Goal: Transaction & Acquisition: Purchase product/service

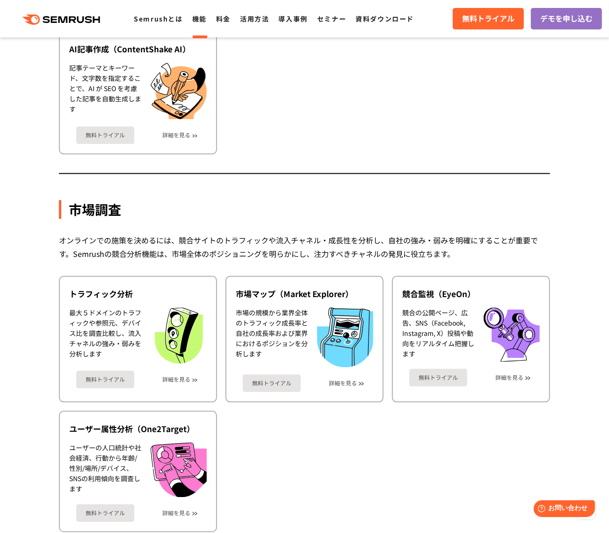
scroll to position [1421, 0]
click at [305, 494] on ul "トラフィック分析 最大５ドメインのトラフィックや参照元、デバイス比を調査比較し、流入チャネルの強み・弱みを分析します 無料トライアル 詳細を見る 市場マップ（…" at bounding box center [304, 403] width 491 height 257
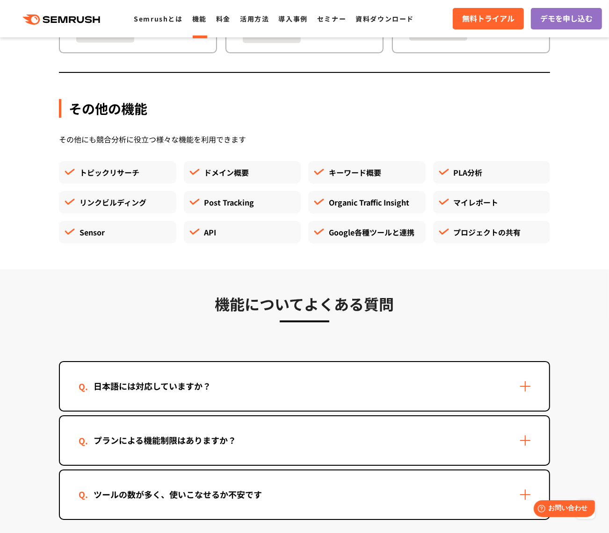
scroll to position [2534, 0]
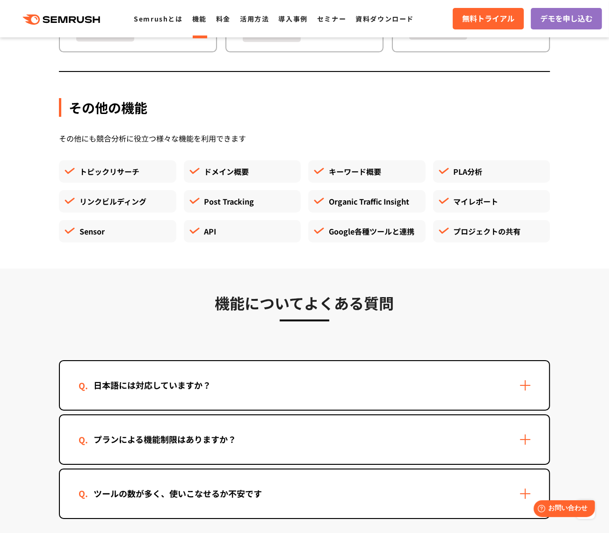
click at [58, 224] on ul "トピックリサーチ ドメイン概要 キーワード概要 PLA分析 リンクビルディング Post Tracking Organic Traffic Insight マ…" at bounding box center [304, 205] width 498 height 90
click at [67, 269] on section "機能についてよくある質問 日本語には対応していますか？ はい、対応しています。ただし、コンテンツマーケティング機能など一部の機能は日本語には対応しておりません…" at bounding box center [304, 415] width 609 height 292
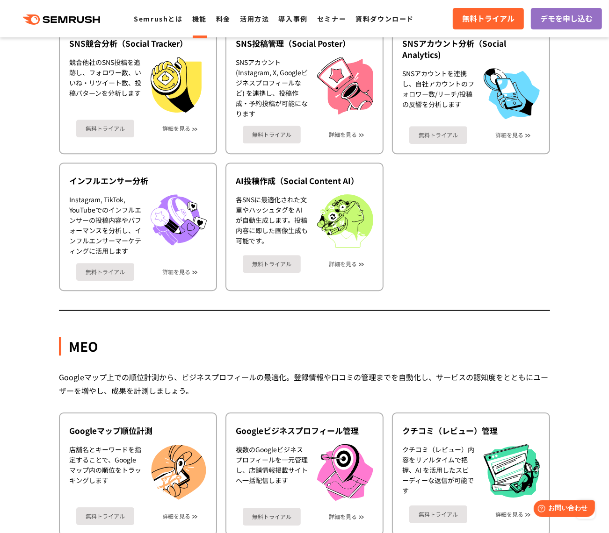
scroll to position [1997, 0]
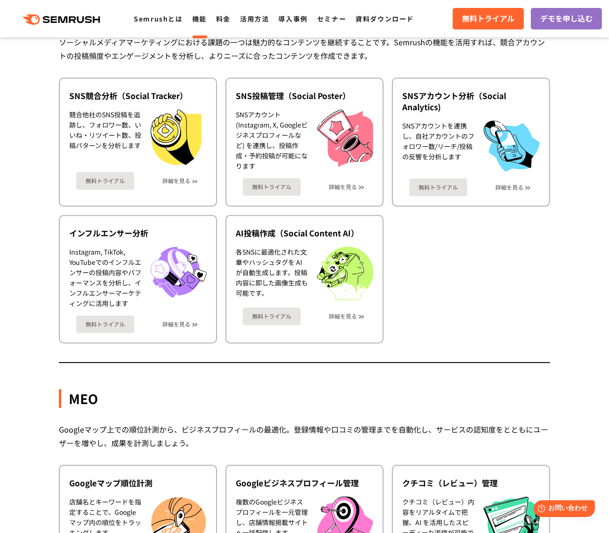
click at [486, 251] on ul "SNS競合分析（Social Tracker） 競合他社のSNS投稿を追跡し、フォロワー数、いいね・リツイート数、投稿パターンを分析します 無料トライアル 詳…" at bounding box center [304, 211] width 491 height 266
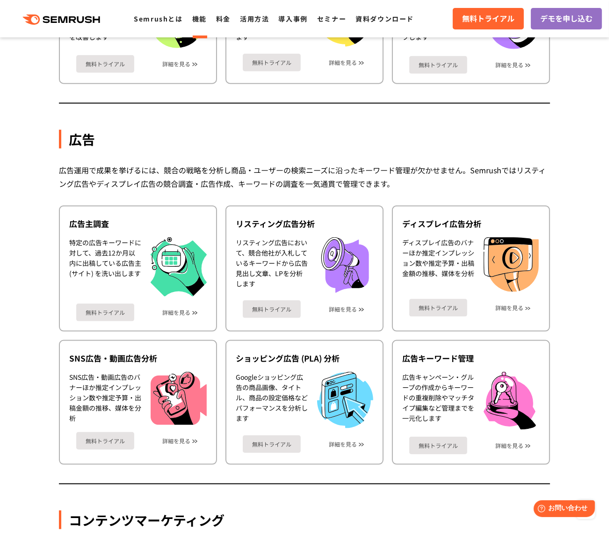
scroll to position [739, 0]
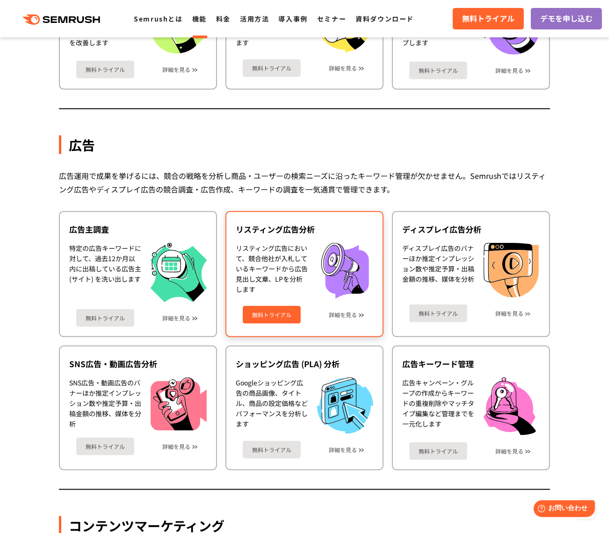
click at [283, 268] on div "リスティング広告において、競合他社が入札しているキーワードから広告見出し文章、LPを分析します" at bounding box center [272, 271] width 72 height 56
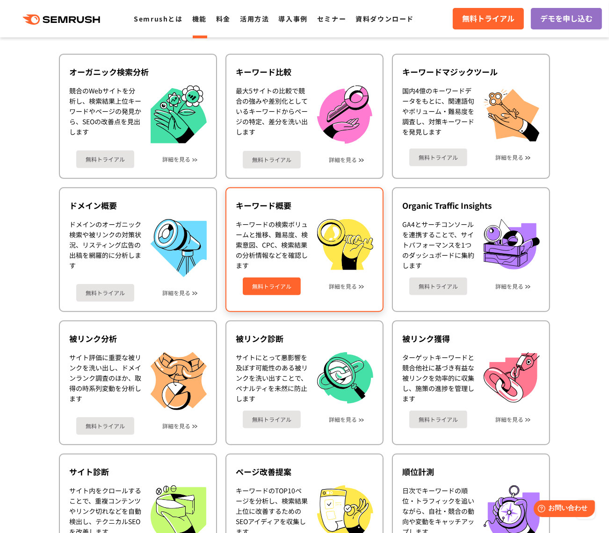
scroll to position [0, 0]
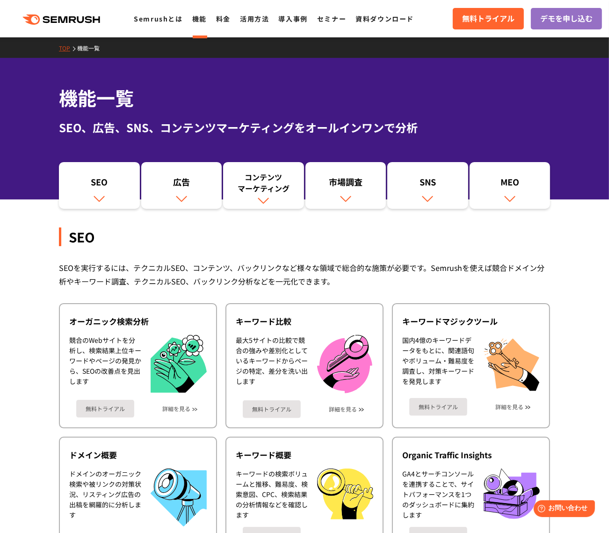
click at [463, 275] on div "SEOを実行するには、テクニカルSEO、コンテンツ、バックリンクなど様々な領域で総合的な施策が必要です。Semrushを使えば競合ドメイン分析やキーワード調査…" at bounding box center [304, 274] width 491 height 27
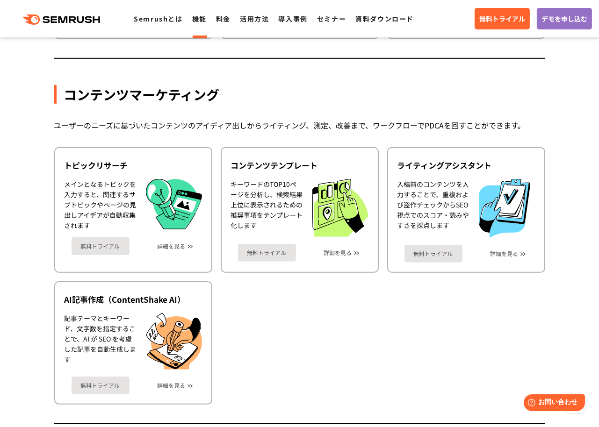
scroll to position [1171, 0]
click at [457, 333] on ul "トピックリサーチ メインとなるトピックを入力すると、関連するサブトピックやページの見出しアイデアが自動収集されます 無料トライアル 詳細を見る コンテンツテン…" at bounding box center [299, 276] width 491 height 258
click at [461, 358] on ul "トピックリサーチ メインとなるトピックを入力すると、関連するサブトピックやページの見出しアイデアが自動収集されます 無料トライアル 詳細を見る コンテンツテン…" at bounding box center [299, 276] width 491 height 258
click at [475, 352] on ul "トピックリサーチ メインとなるトピックを入力すると、関連するサブトピックやページの見出しアイデアが自動収集されます 無料トライアル 詳細を見る コンテンツテン…" at bounding box center [299, 276] width 491 height 258
click at [493, 325] on ul "トピックリサーチ メインとなるトピックを入力すると、関連するサブトピックやページの見出しアイデアが自動収集されます 無料トライアル 詳細を見る コンテンツテン…" at bounding box center [299, 276] width 491 height 258
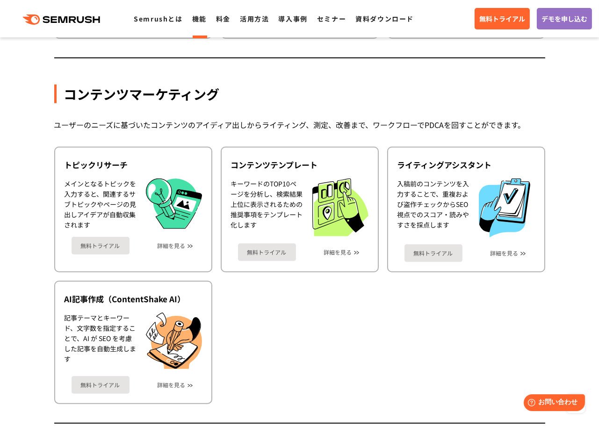
click at [402, 323] on ul "トピックリサーチ メインとなるトピックを入力すると、関連するサブトピックやページの見出しアイデアが自動収集されます 無料トライアル 詳細を見る コンテンツテン…" at bounding box center [299, 276] width 491 height 258
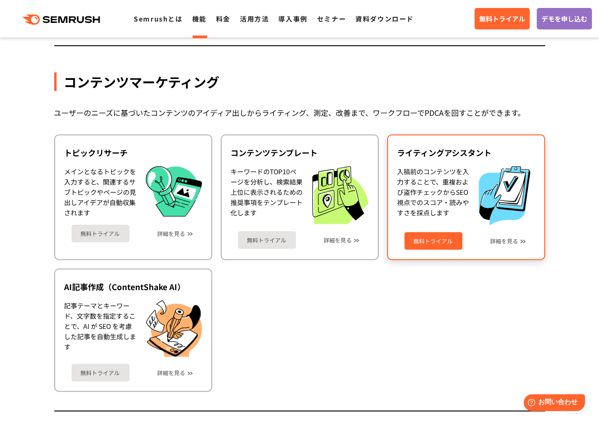
scroll to position [1184, 0]
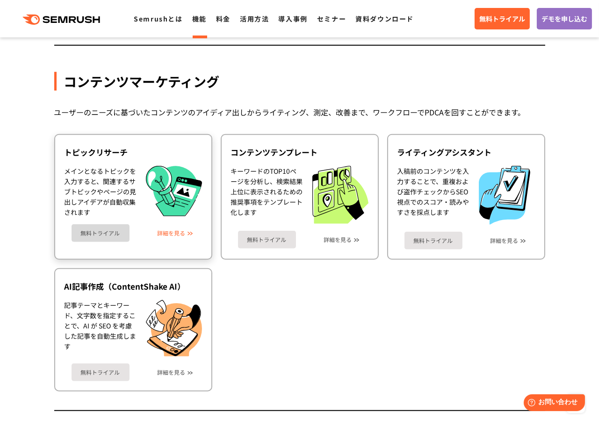
click at [174, 230] on link "詳細を見る" at bounding box center [172, 233] width 28 height 7
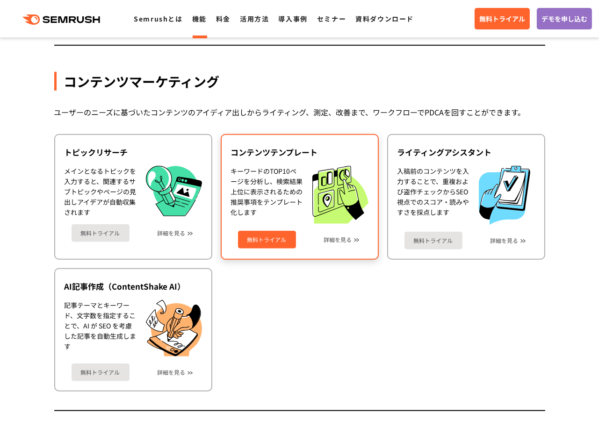
click at [330, 224] on div "無料トライアル 詳細を見る" at bounding box center [299, 236] width 137 height 25
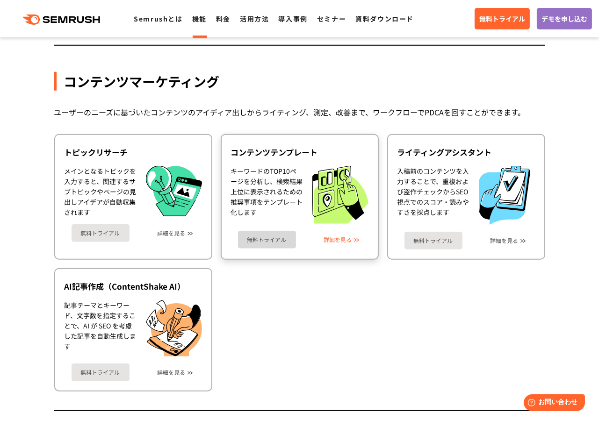
click at [337, 237] on link "詳細を見る" at bounding box center [338, 240] width 28 height 7
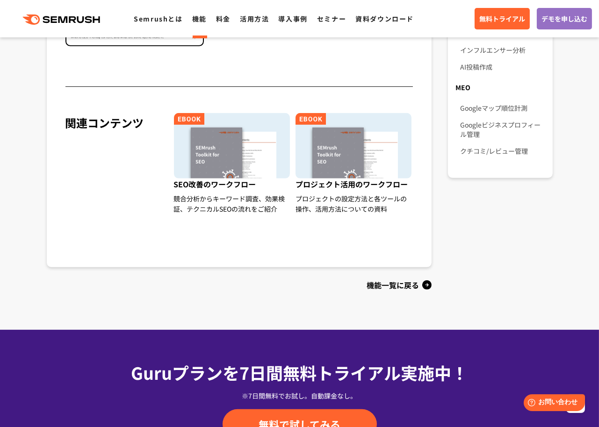
scroll to position [760, 0]
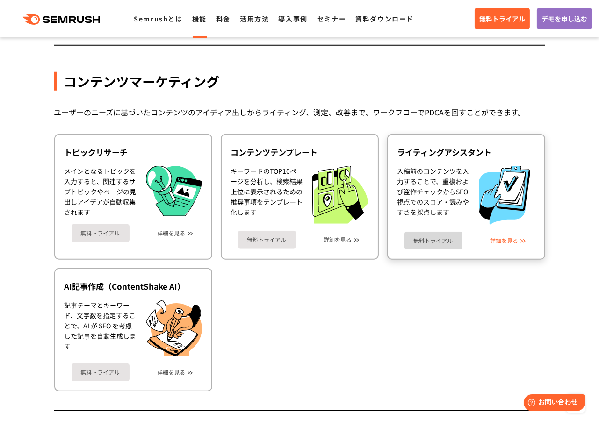
click at [505, 237] on link "詳細を見る" at bounding box center [504, 240] width 28 height 7
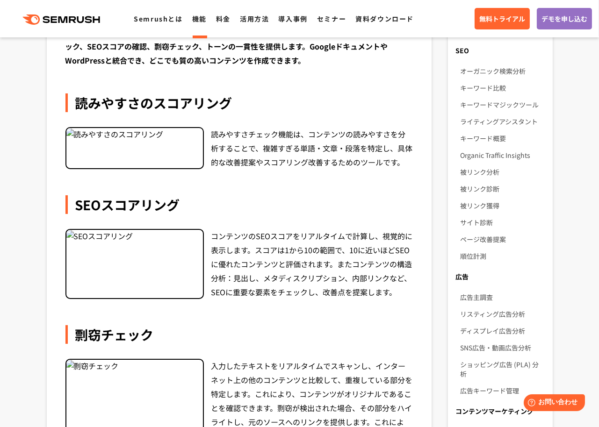
scroll to position [339, 0]
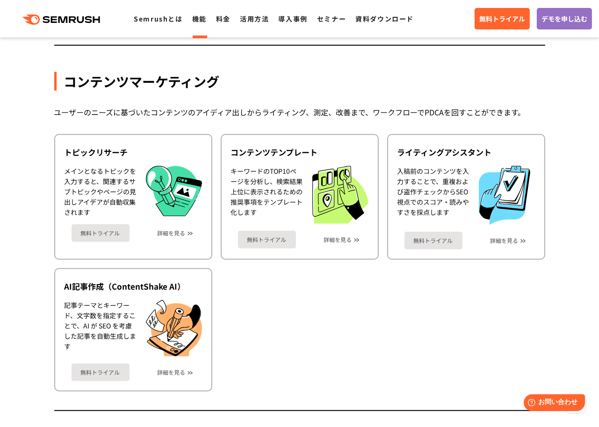
click at [484, 336] on ul "トピックリサーチ メインとなるトピックを入力すると、関連するサブトピックやページの見出しアイデアが自動収集されます 無料トライアル 詳細を見る コンテンツテン…" at bounding box center [299, 263] width 491 height 258
click at [510, 310] on ul "トピックリサーチ メインとなるトピックを入力すると、関連するサブトピックやページの見出しアイデアが自動収集されます 無料トライアル 詳細を見る コンテンツテン…" at bounding box center [299, 263] width 491 height 258
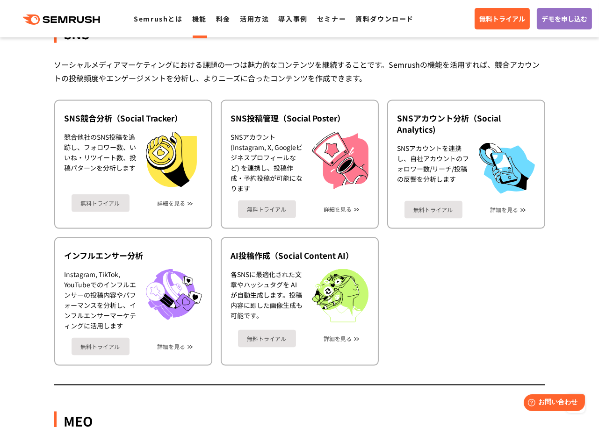
scroll to position [1976, 0]
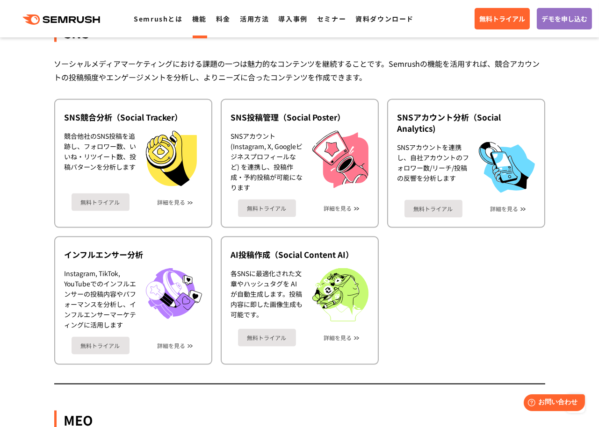
click at [446, 276] on ul "SNS競合分析（Social Tracker） 競合他社のSNS投稿を追跡し、フォロワー数、いいね・リツイート数、投稿パターンを分析します 無料トライアル 詳…" at bounding box center [299, 232] width 491 height 266
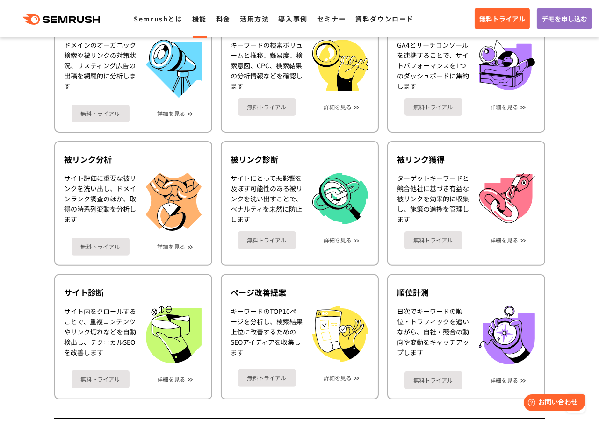
scroll to position [358, 0]
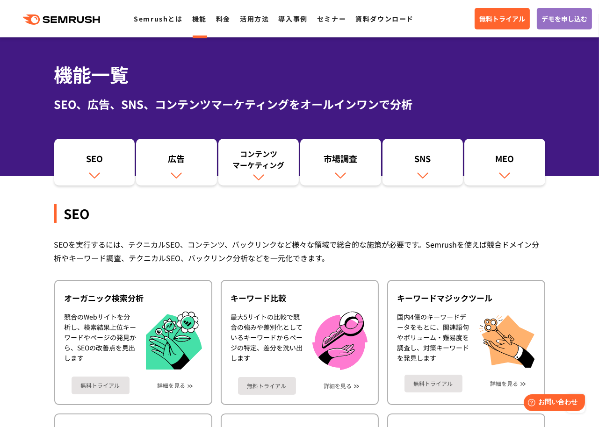
scroll to position [0, 0]
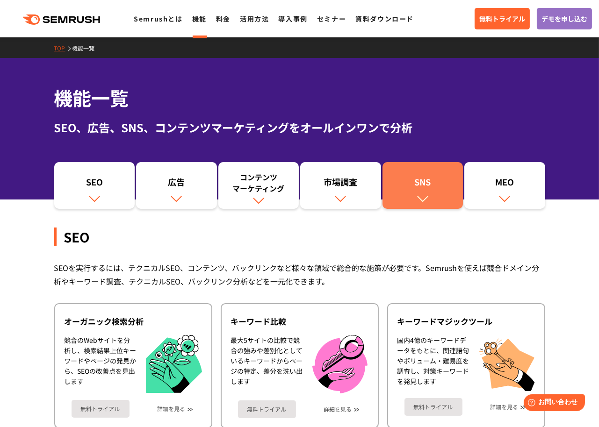
click at [426, 171] on link "SNS" at bounding box center [422, 185] width 81 height 47
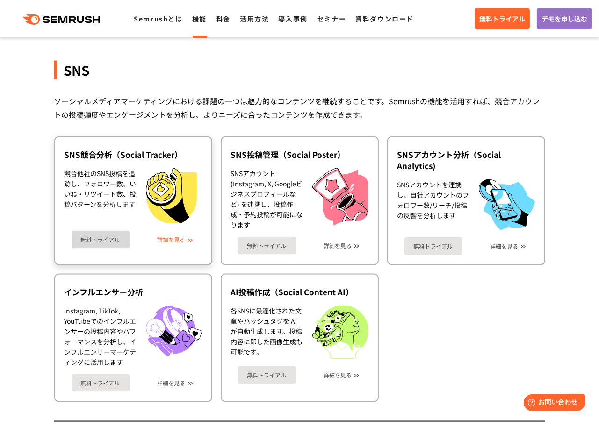
click at [173, 237] on link "詳細を見る" at bounding box center [172, 240] width 28 height 7
click at [462, 305] on ul "SNS競合分析（Social Tracker） 競合他社のSNS投稿を追跡し、フォロワー数、いいね・リツイート数、投稿パターンを分析します 無料トライアル 詳…" at bounding box center [299, 269] width 491 height 266
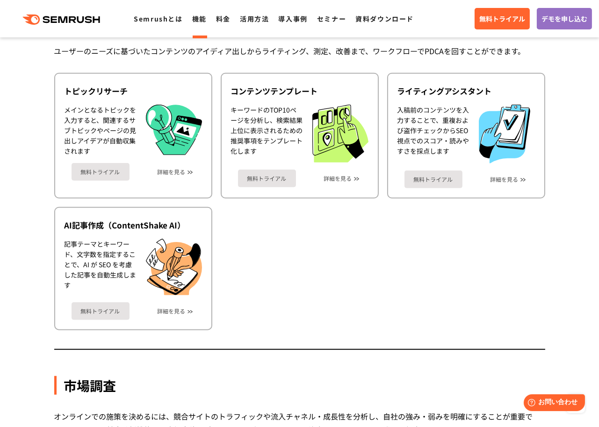
scroll to position [1244, 0]
click at [473, 272] on ul "トピックリサーチ メインとなるトピックを入力すると、関連するサブトピックやページの見出しアイデアが自動収集されます 無料トライアル 詳細を見る コンテンツテン…" at bounding box center [299, 202] width 491 height 258
click at [510, 301] on ul "トピックリサーチ メインとなるトピックを入力すると、関連するサブトピックやページの見出しアイデアが自動収集されます 無料トライアル 詳細を見る コンテンツテン…" at bounding box center [299, 202] width 491 height 258
click at [492, 254] on ul "トピックリサーチ メインとなるトピックを入力すると、関連するサブトピックやページの見出しアイデアが自動収集されます 無料トライアル 詳細を見る コンテンツテン…" at bounding box center [299, 202] width 491 height 258
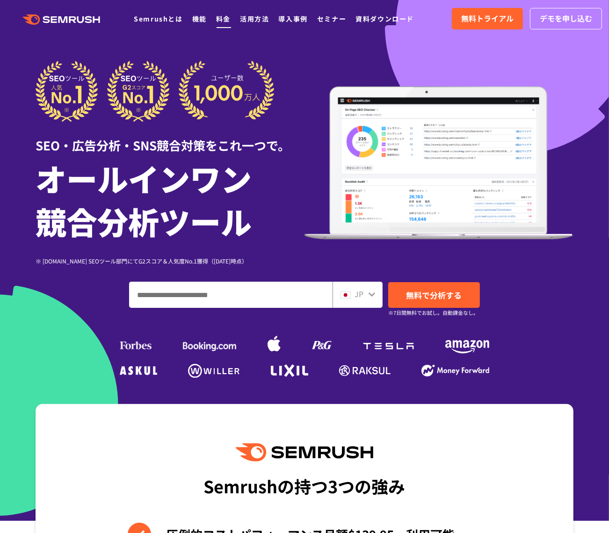
click at [218, 15] on link "料金" at bounding box center [223, 18] width 14 height 9
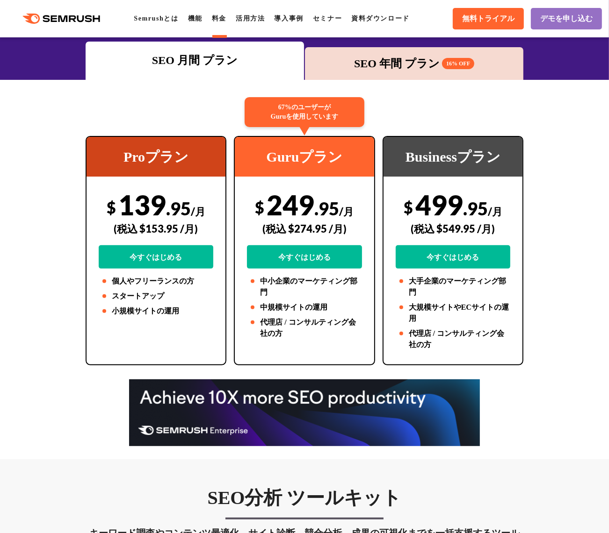
scroll to position [133, 0]
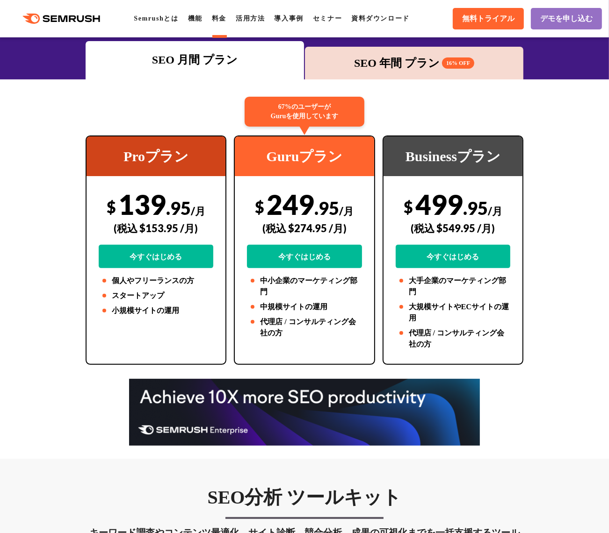
click at [273, 197] on div "$ 249 .95 /月 (税込 $274.95 /月) 今すぐはじめる" at bounding box center [304, 228] width 115 height 80
copy div "249 .95"
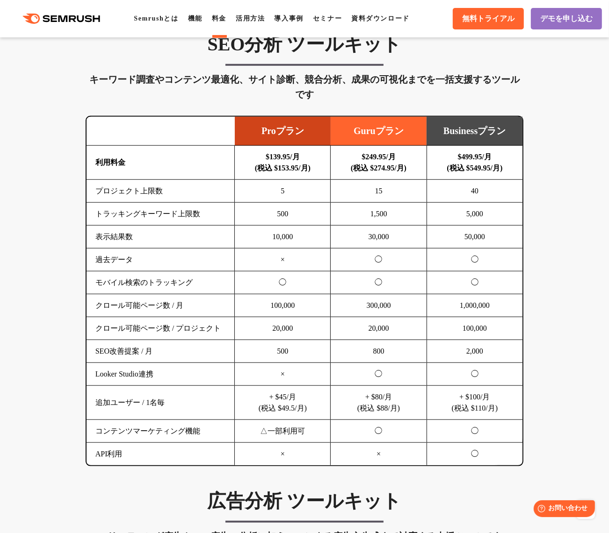
scroll to position [587, 0]
